Goal: Information Seeking & Learning: Find specific fact

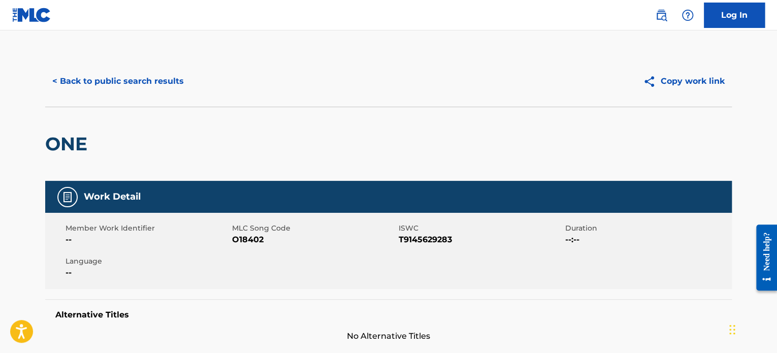
click at [166, 79] on button "< Back to public search results" at bounding box center [118, 81] width 146 height 25
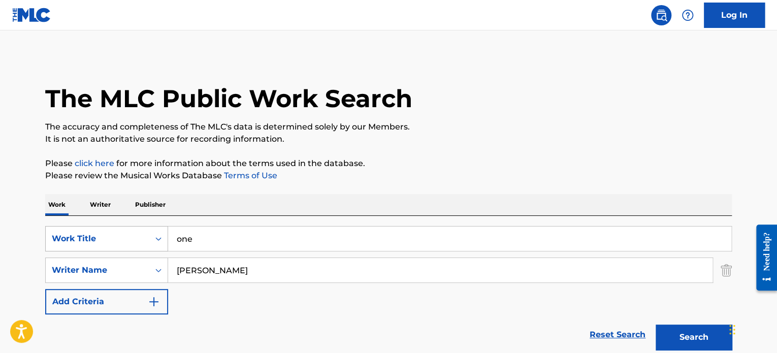
drag, startPoint x: 185, startPoint y: 234, endPoint x: 150, endPoint y: 231, distance: 35.2
click at [150, 231] on div "SearchWithCriteria56b01e7e-891b-4fcd-951d-955a070687ee Work Title one" at bounding box center [388, 238] width 687 height 25
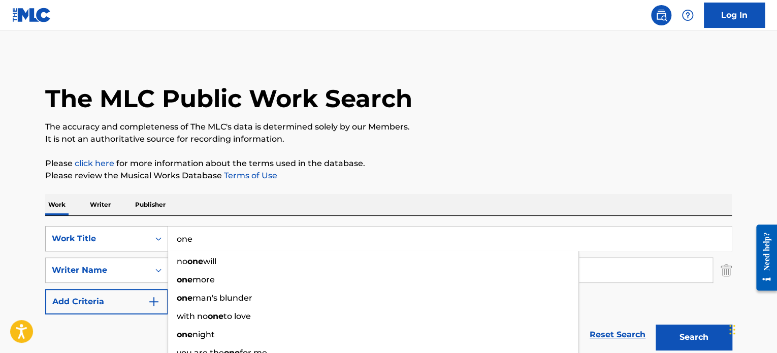
paste input "[PERSON_NAME] Fever"
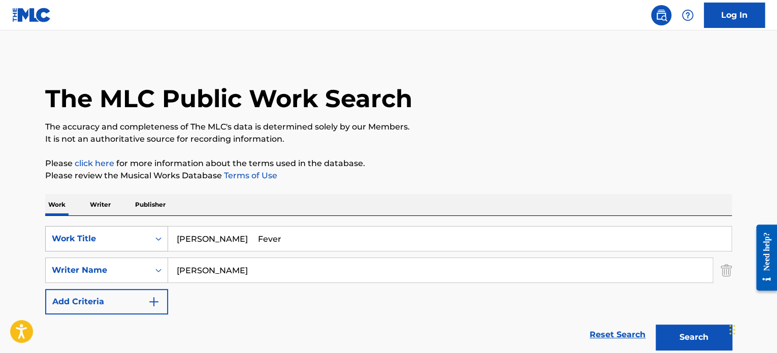
drag, startPoint x: 248, startPoint y: 238, endPoint x: 148, endPoint y: 233, distance: 99.7
click at [148, 233] on div "SearchWithCriteria56b01e7e-891b-4fcd-951d-955a070687ee Work Title [PERSON_NAME]" at bounding box center [388, 238] width 687 height 25
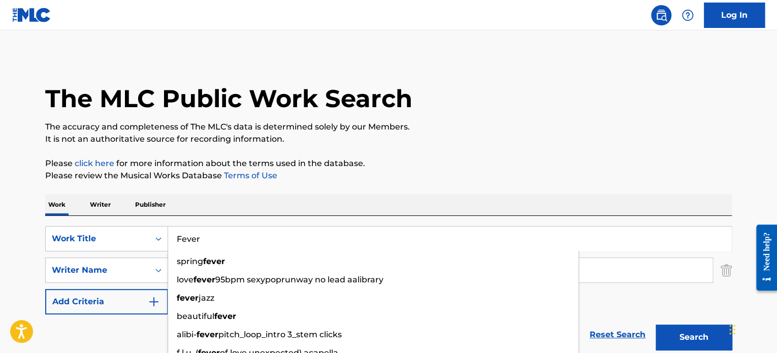
type input "Fever"
click at [236, 209] on div "Work Writer Publisher" at bounding box center [388, 204] width 687 height 21
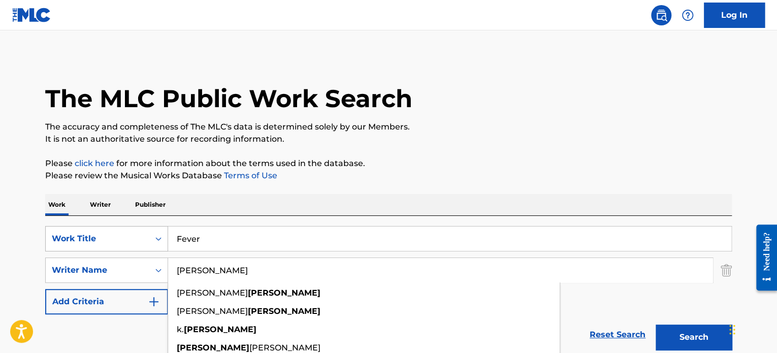
drag, startPoint x: 223, startPoint y: 274, endPoint x: 153, endPoint y: 239, distance: 77.7
click at [157, 255] on div "SearchWithCriteria56b01e7e-891b-4fcd-951d-955a070687ee Work Title Fever SearchW…" at bounding box center [388, 270] width 687 height 88
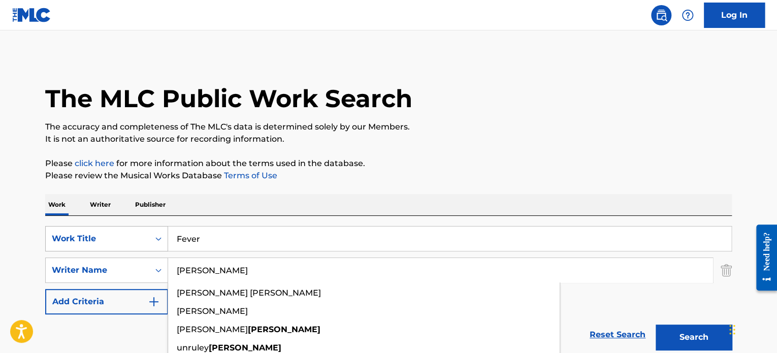
type input "[PERSON_NAME]"
click at [656, 325] on button "Search" at bounding box center [694, 337] width 76 height 25
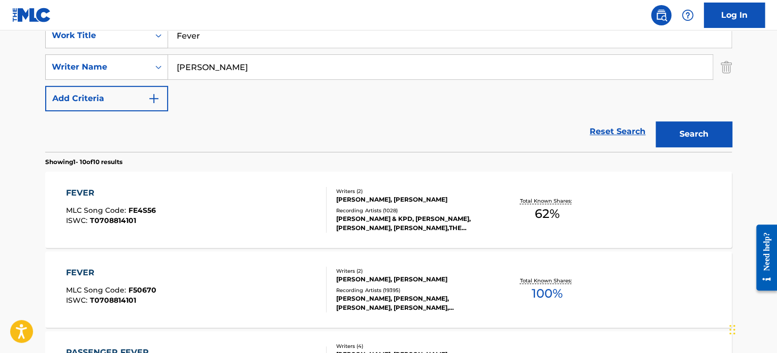
scroll to position [254, 0]
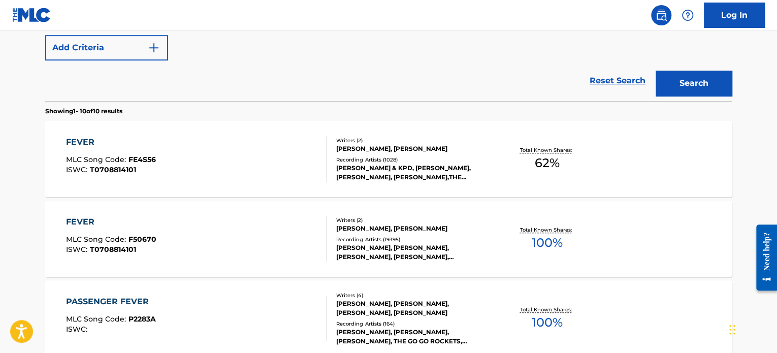
click at [271, 228] on div "FEVER MLC Song Code : F50670 ISWC : T0708814101" at bounding box center [196, 239] width 261 height 46
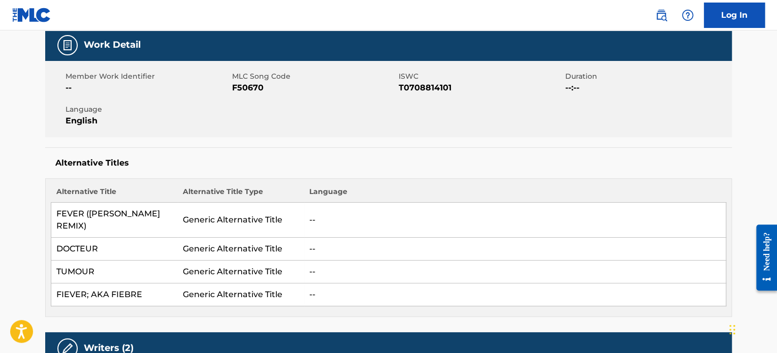
scroll to position [152, 0]
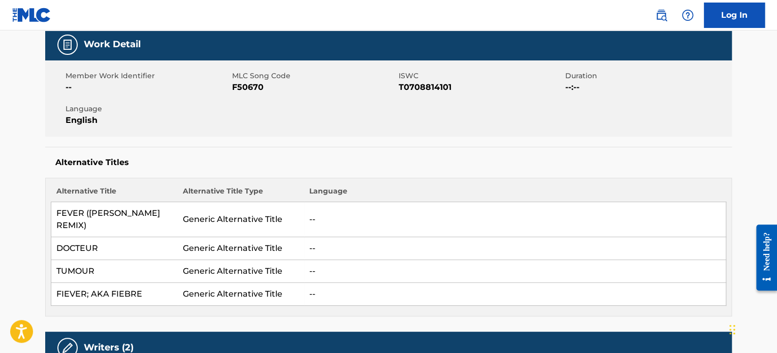
click at [252, 85] on span "F50670" at bounding box center [314, 87] width 164 height 12
copy span "F50670"
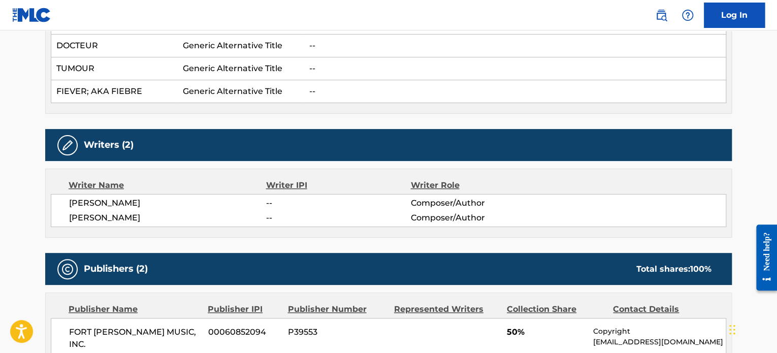
scroll to position [356, 0]
